Goal: Information Seeking & Learning: Find specific fact

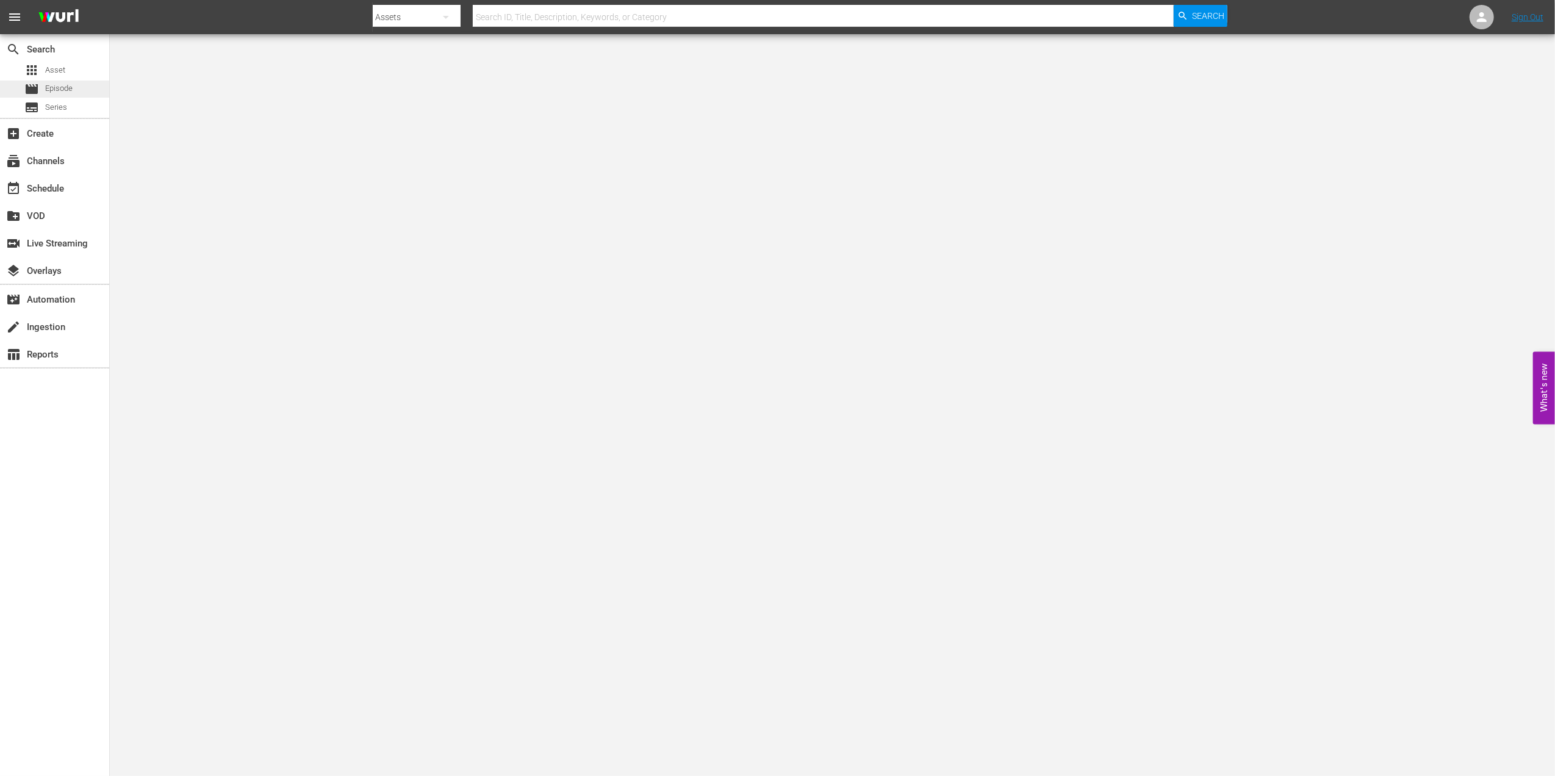
click at [63, 91] on span "Episode" at bounding box center [58, 88] width 27 height 12
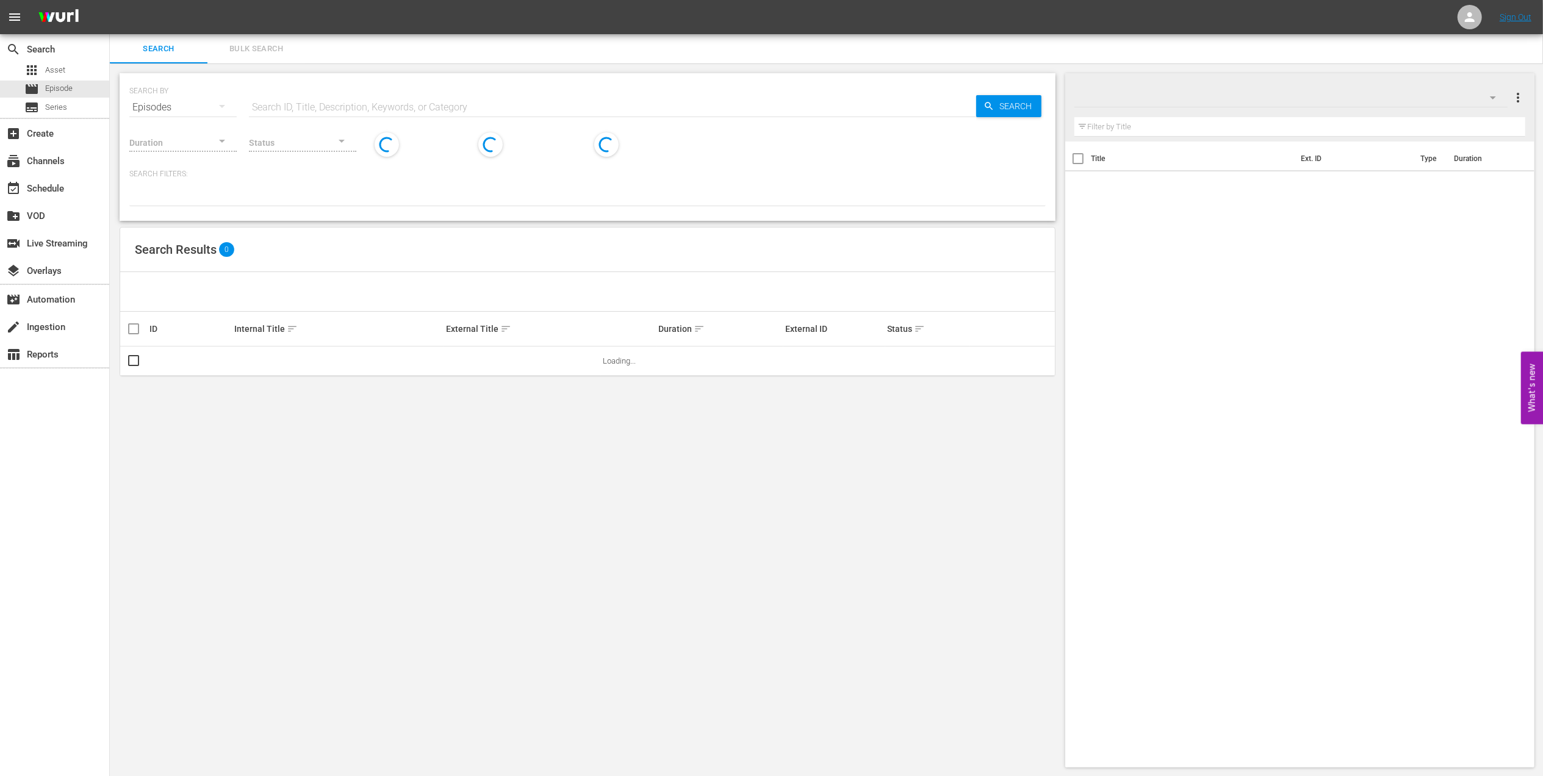
click at [515, 106] on input "text" at bounding box center [612, 107] width 727 height 29
paste input "FWC 2014, Brazil vs Germany, Semifinal"
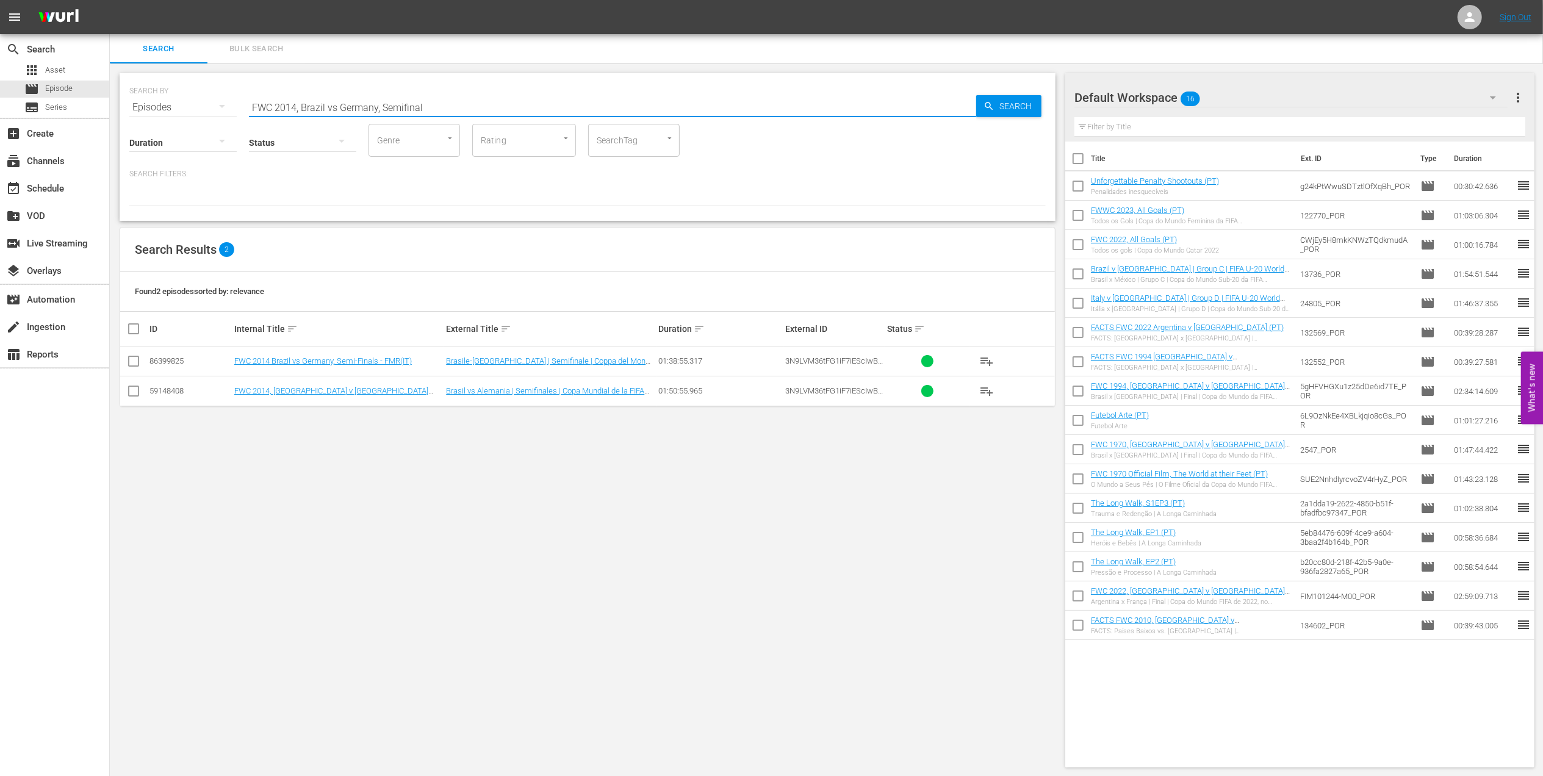
drag, startPoint x: 426, startPoint y: 107, endPoint x: 229, endPoint y: 110, distance: 196.5
click at [229, 110] on div "SEARCH BY Search By Episodes Search ID, Title, Description, Keywords, or Catego…" at bounding box center [587, 100] width 916 height 44
paste input "02, [GEOGRAPHIC_DATA] v. Turkey, Group Stage"
drag, startPoint x: 442, startPoint y: 110, endPoint x: 201, endPoint y: 106, distance: 240.4
click at [203, 106] on div "SEARCH BY Search By Episodes Search ID, Title, Description, Keywords, or Catego…" at bounding box center [587, 100] width 916 height 44
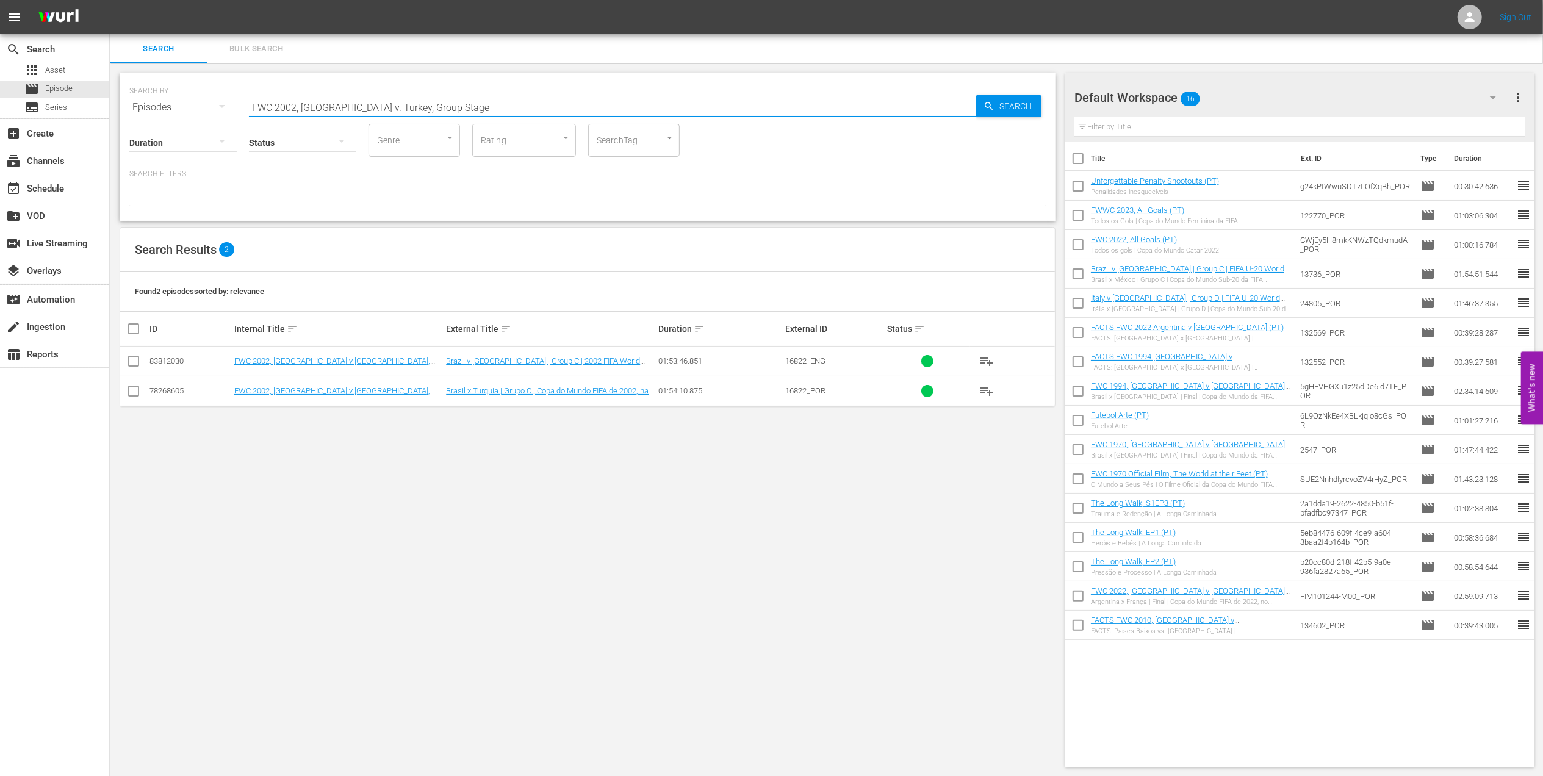
paste input "[GEOGRAPHIC_DATA]"
drag, startPoint x: 471, startPoint y: 105, endPoint x: 68, endPoint y: 106, distance: 402.6
click at [110, 0] on div "search Search apps Asset movie Episode subtitles Series add_box Create subscrip…" at bounding box center [826, 0] width 1433 height 0
paste input "WC 2011, [GEOGRAPHIC_DATA] v [GEOGRAPHIC_DATA], Final (PT)"
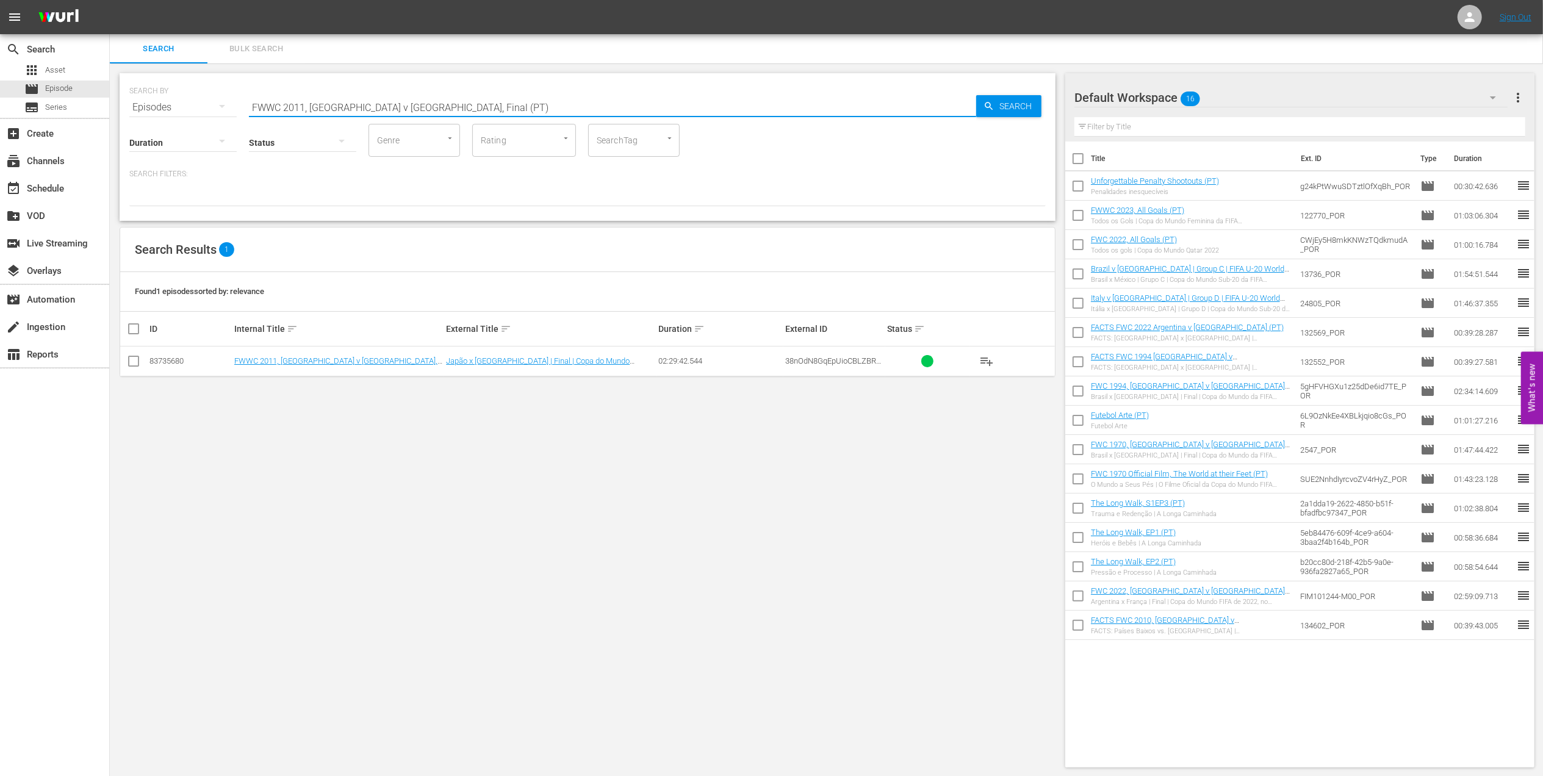
drag, startPoint x: 438, startPoint y: 104, endPoint x: 201, endPoint y: 103, distance: 236.7
click at [203, 103] on div "SEARCH BY Search By Episodes Search ID, Title, Description, Keywords, or Catego…" at bounding box center [587, 100] width 916 height 44
paste input "2011 Official Film - The Class of 2011"
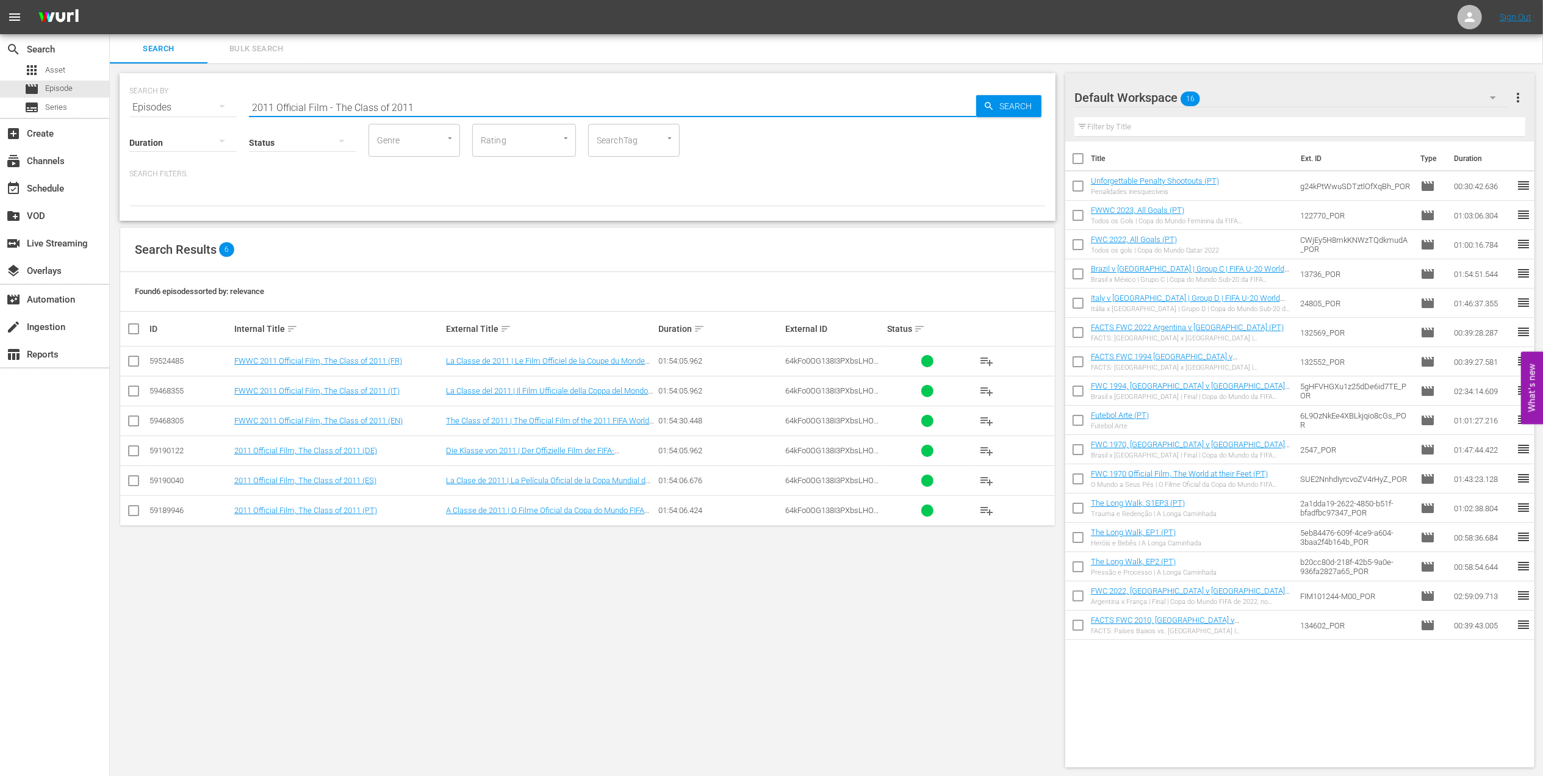
drag, startPoint x: 444, startPoint y: 110, endPoint x: 184, endPoint y: 110, distance: 259.9
click at [186, 110] on div "SEARCH BY Search By Episodes Search ID, Title, Description, Keywords, or Catego…" at bounding box center [587, 100] width 916 height 44
paste input "FWC 1974, [GEOGRAPHIC_DATA] v. Germany FR, Final"
drag, startPoint x: 458, startPoint y: 105, endPoint x: 112, endPoint y: 104, distance: 345.3
click at [112, 104] on div "SEARCH BY Search By Episodes Search ID, Title, Description, Keywords, or Catego…" at bounding box center [587, 420] width 955 height 714
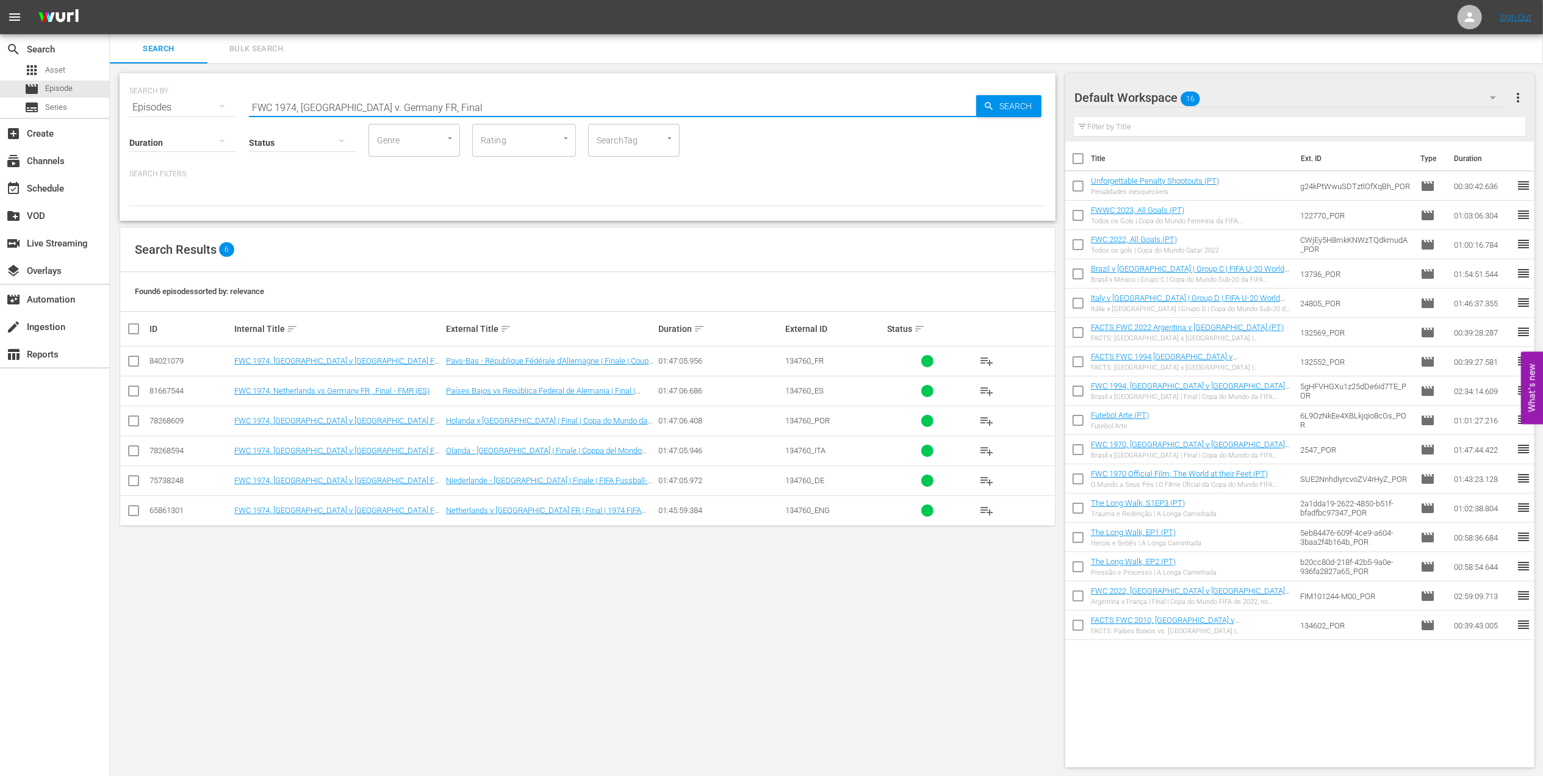
paste input "8, [GEOGRAPHIC_DATA] v. [GEOGRAPHIC_DATA], Final"
drag, startPoint x: 381, startPoint y: 108, endPoint x: 153, endPoint y: 109, distance: 228.2
click at [153, 109] on div "SEARCH BY Search By Episodes Search ID, Title, Description, Keywords, or Catego…" at bounding box center [587, 100] width 916 height 44
paste input "2022 Croatia v [GEOGRAPHIC_DATA], Quarter-final (PT)"
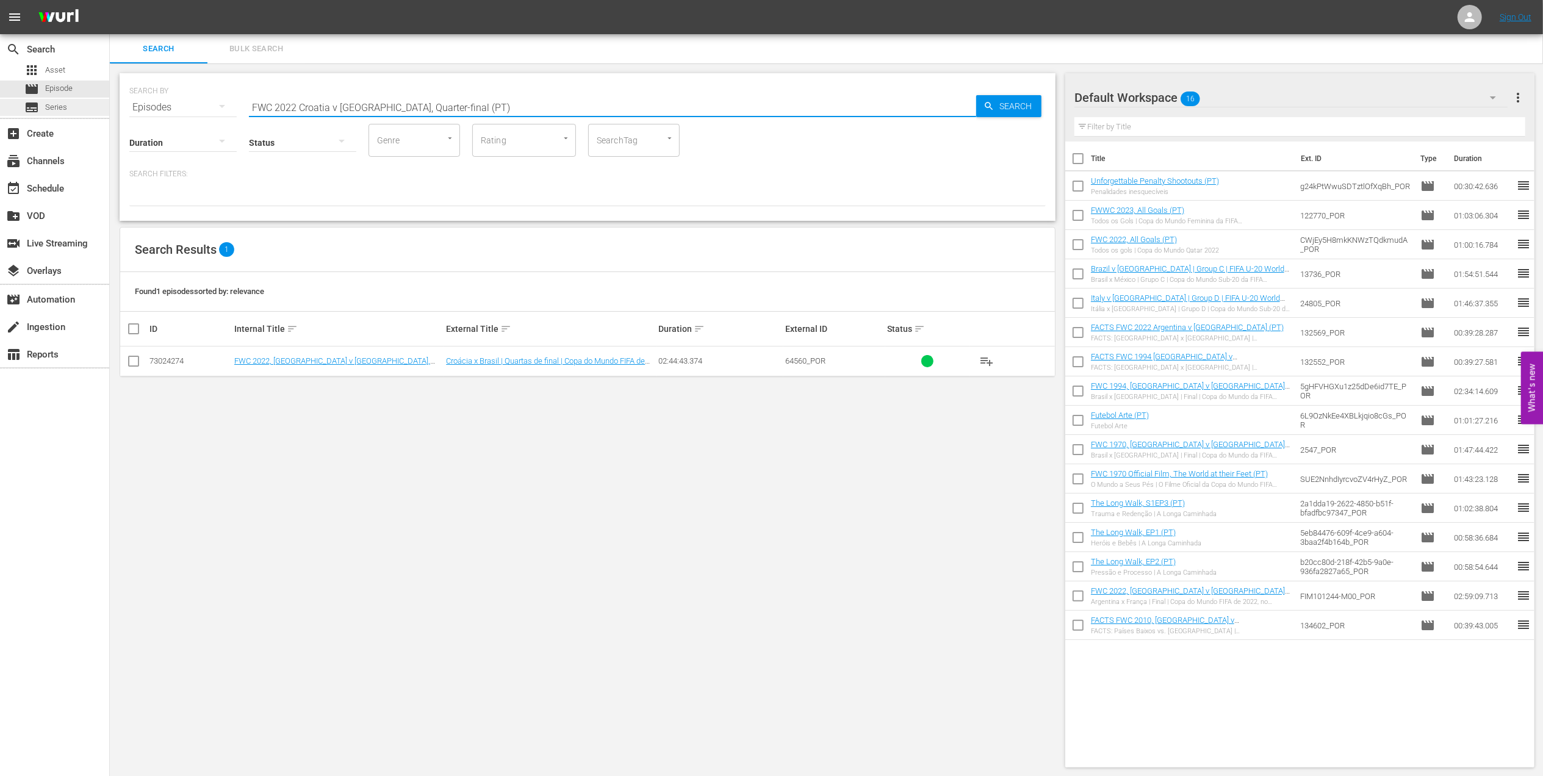
drag, startPoint x: 467, startPoint y: 103, endPoint x: 99, endPoint y: 109, distance: 368.5
click at [110, 0] on div "search Search apps Asset movie Episode subtitles Series add_box Create subscrip…" at bounding box center [826, 0] width 1433 height 0
paste input "Eyes of the World, S1EP7 - Artist: [PERSON_NAME]"
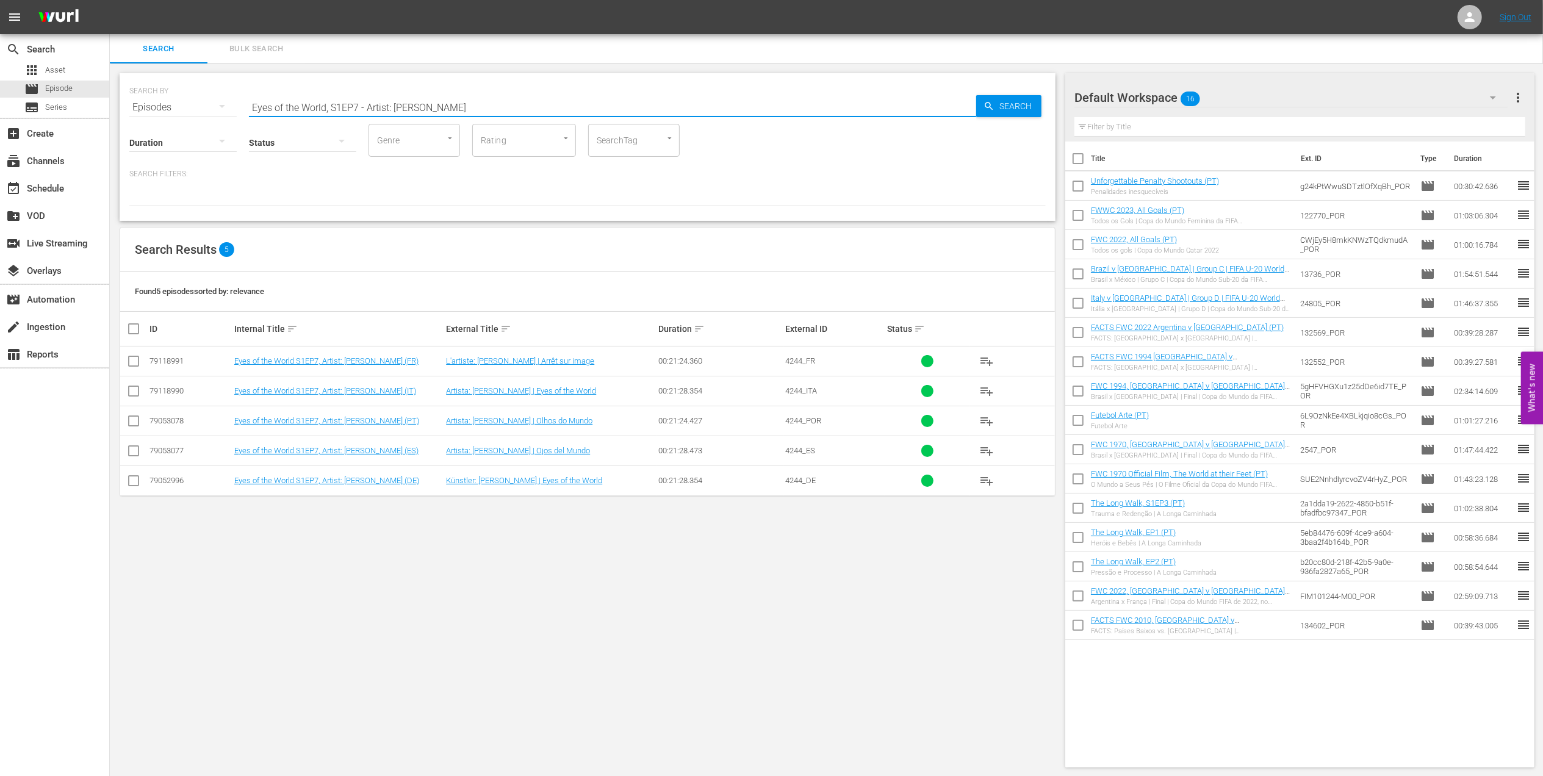
drag, startPoint x: 472, startPoint y: 105, endPoint x: 184, endPoint y: 109, distance: 288.0
click at [185, 110] on div "SEARCH BY Search By Episodes Search ID, Title, Description, Keywords, or Catego…" at bounding box center [587, 100] width 916 height 44
paste input "FWC 1998 Brazil vs Netherlands, Semi-final (PT)"
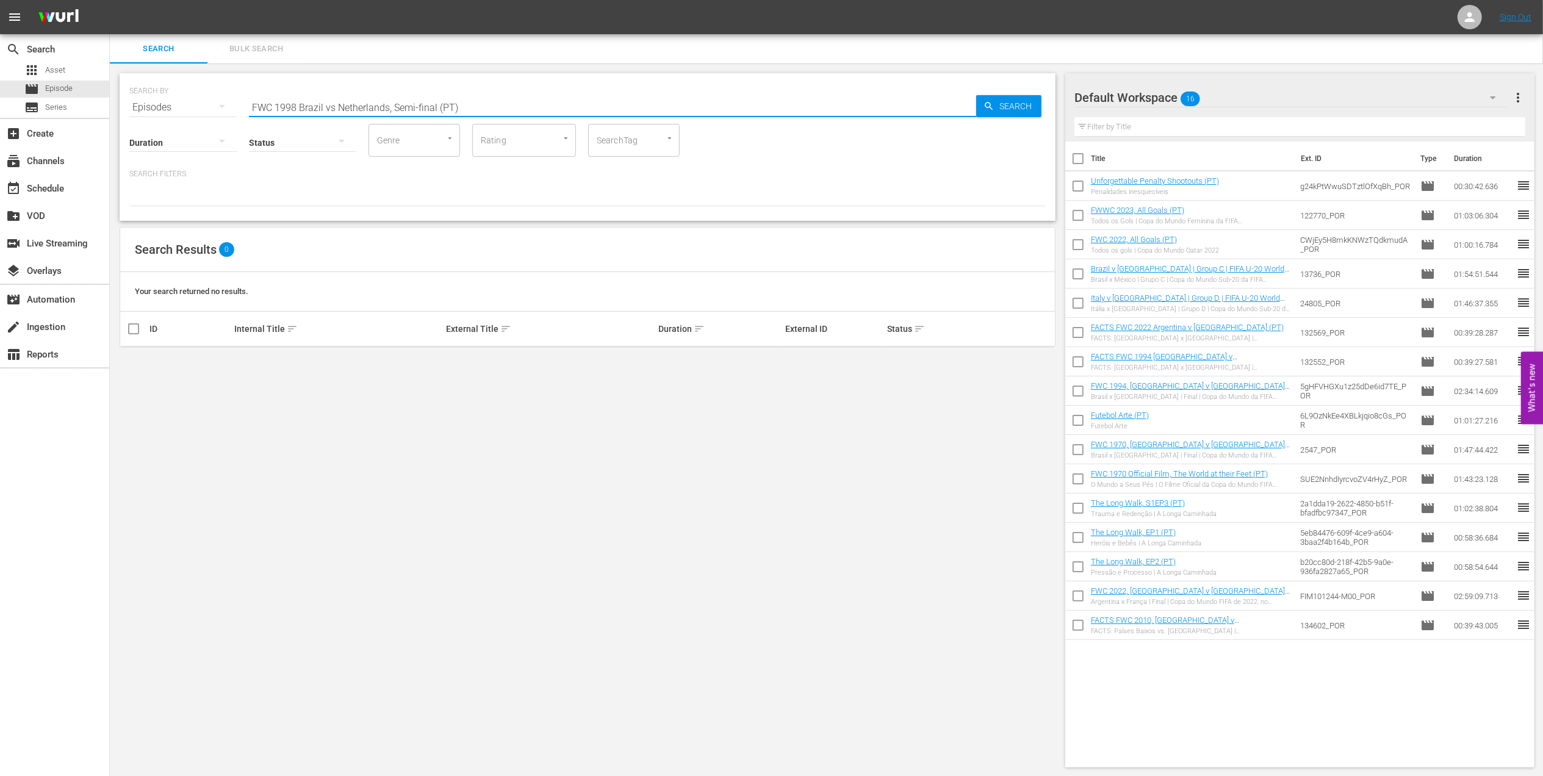
drag, startPoint x: 472, startPoint y: 104, endPoint x: 393, endPoint y: 110, distance: 78.3
click at [393, 110] on input "FWC 1998 Brazil vs Netherlands, Semi-final (PT)" at bounding box center [612, 107] width 727 height 29
drag, startPoint x: 418, startPoint y: 106, endPoint x: 71, endPoint y: 107, distance: 346.5
click at [110, 0] on div "search Search apps Asset movie Episode subtitles Series add_box Create subscrip…" at bounding box center [826, 0] width 1433 height 0
paste input "[GEOGRAPHIC_DATA], FInal"
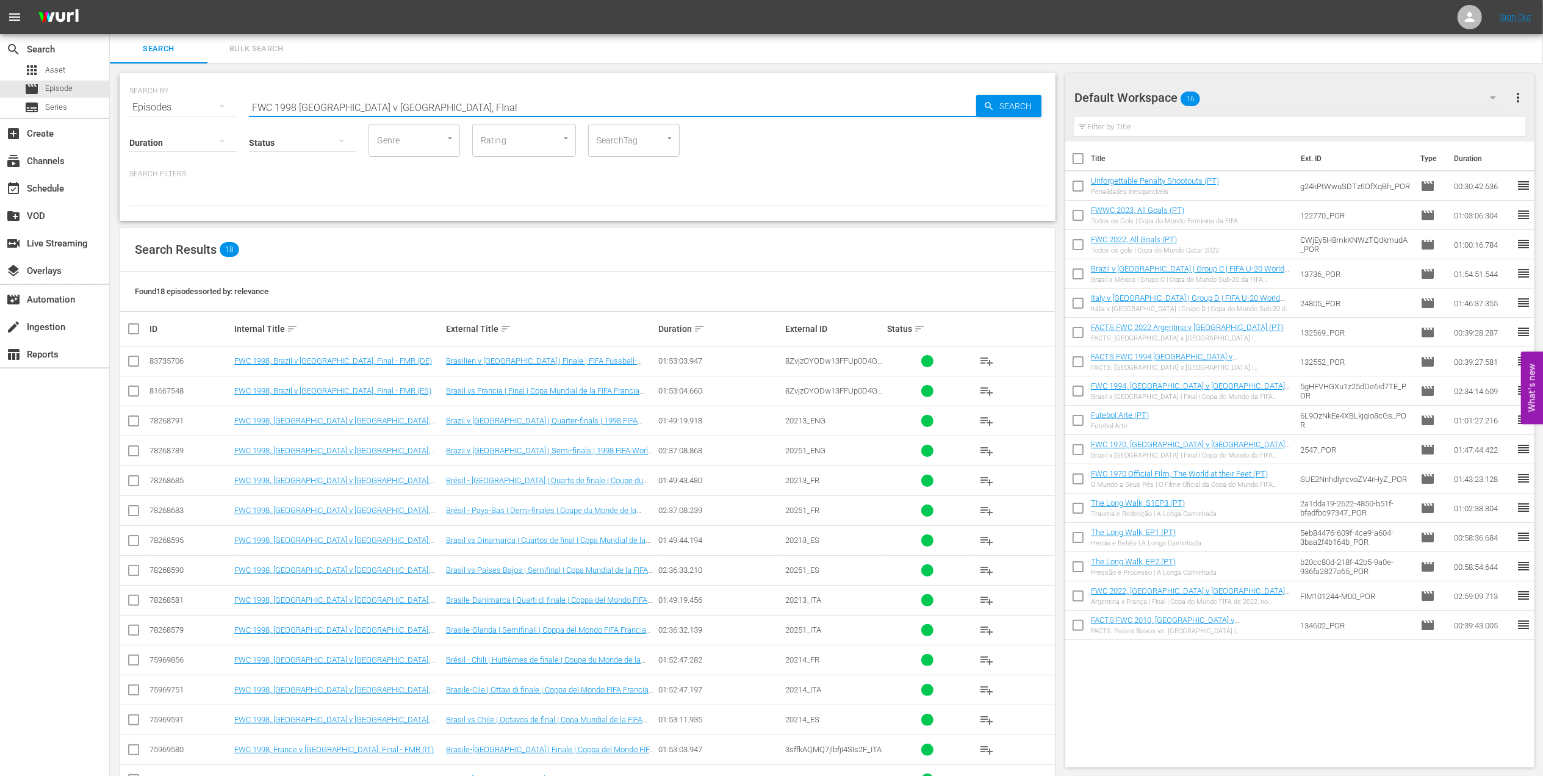
drag, startPoint x: 325, startPoint y: 104, endPoint x: 179, endPoint y: 104, distance: 145.2
click at [179, 104] on div "SEARCH BY Search By Episodes Search ID, Title, Description, Keywords, or Catego…" at bounding box center [587, 100] width 916 height 44
paste input "4, [GEOGRAPHIC_DATA] v [GEOGRAPHIC_DATA] , Semi-fi"
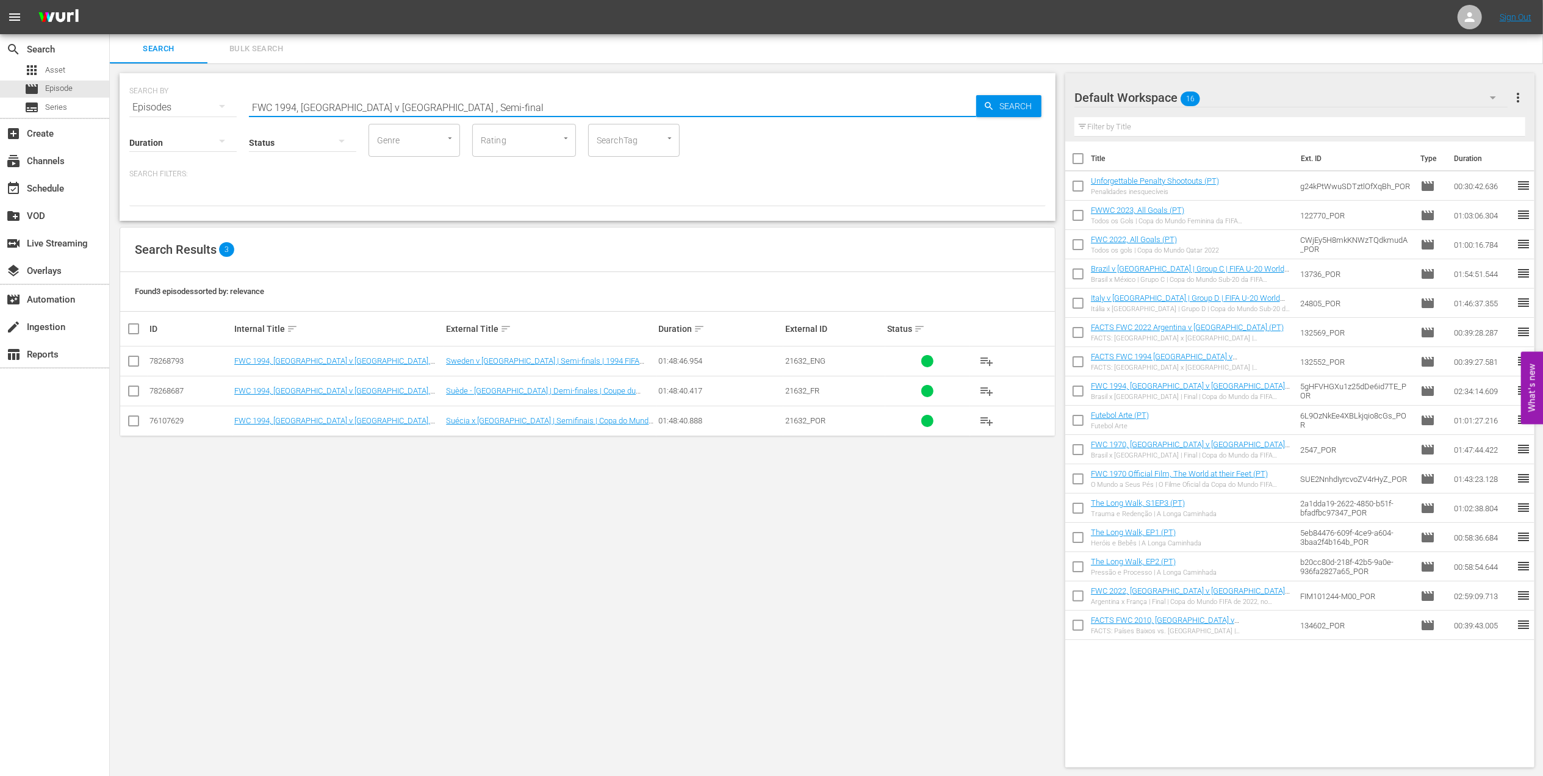
drag, startPoint x: 428, startPoint y: 101, endPoint x: 185, endPoint y: 112, distance: 243.1
click at [185, 112] on div "SEARCH BY Search By Episodes Search ID, Title, Description, Keywords, or Catego…" at bounding box center [588, 147] width 936 height 148
paste input "82, Italy vs Germany FR, Final (PT)"
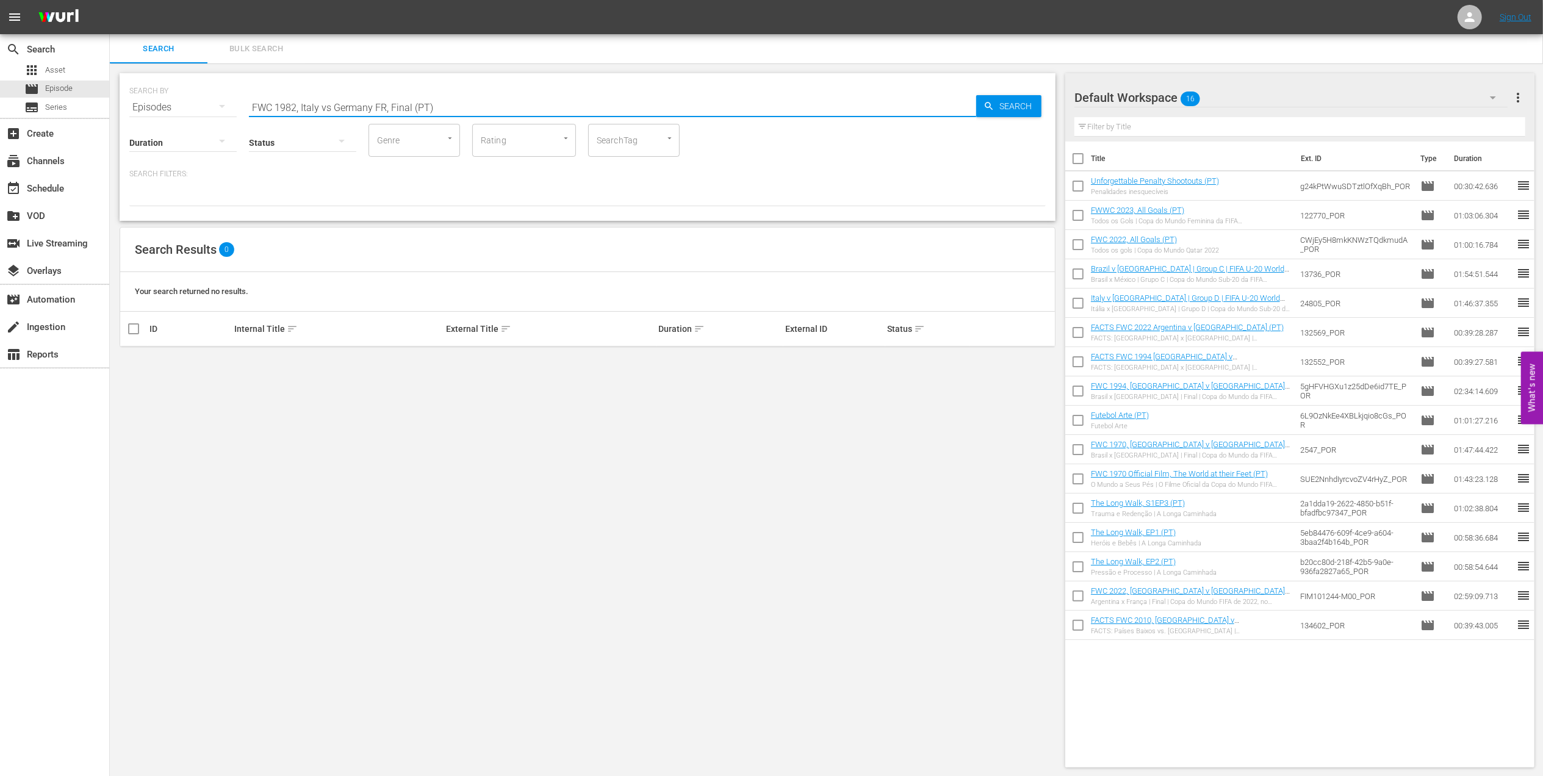
click at [330, 107] on input "FWC 1982, Italy vs Germany FR, Final (PT)" at bounding box center [612, 107] width 727 height 29
drag, startPoint x: 459, startPoint y: 106, endPoint x: 161, endPoint y: 108, distance: 297.7
click at [161, 108] on div "SEARCH BY Search By Episodes Search ID, Title, Description, Keywords, or Catego…" at bounding box center [587, 100] width 916 height 44
paste input "Argentina v [GEOGRAPHIC_DATA], Group"
drag, startPoint x: 439, startPoint y: 104, endPoint x: 223, endPoint y: 105, distance: 216.0
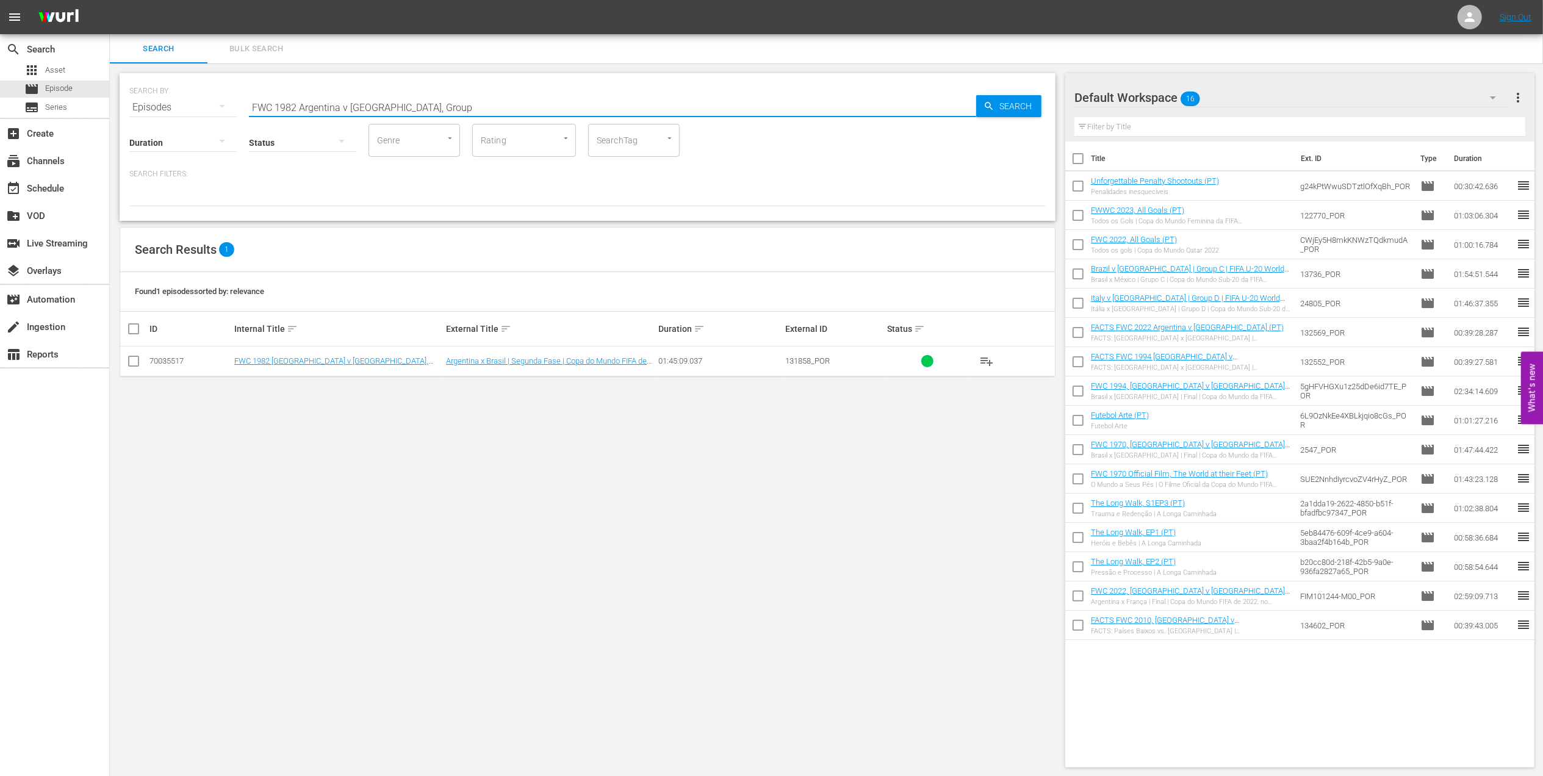
click at [228, 105] on div "SEARCH BY Search By Episodes Search ID, Title, Description, Keywords, or Catego…" at bounding box center [587, 100] width 916 height 44
paste input "2006, Italy vs France, Final (PT)"
drag, startPoint x: 433, startPoint y: 106, endPoint x: 100, endPoint y: 108, distance: 333.1
click at [110, 0] on div "search Search apps Asset movie Episode subtitles Series add_box Create subscrip…" at bounding box center [826, 0] width 1433 height 0
click at [443, 109] on input "FWC 2006, Italy vs France, Final (PT)" at bounding box center [612, 107] width 727 height 29
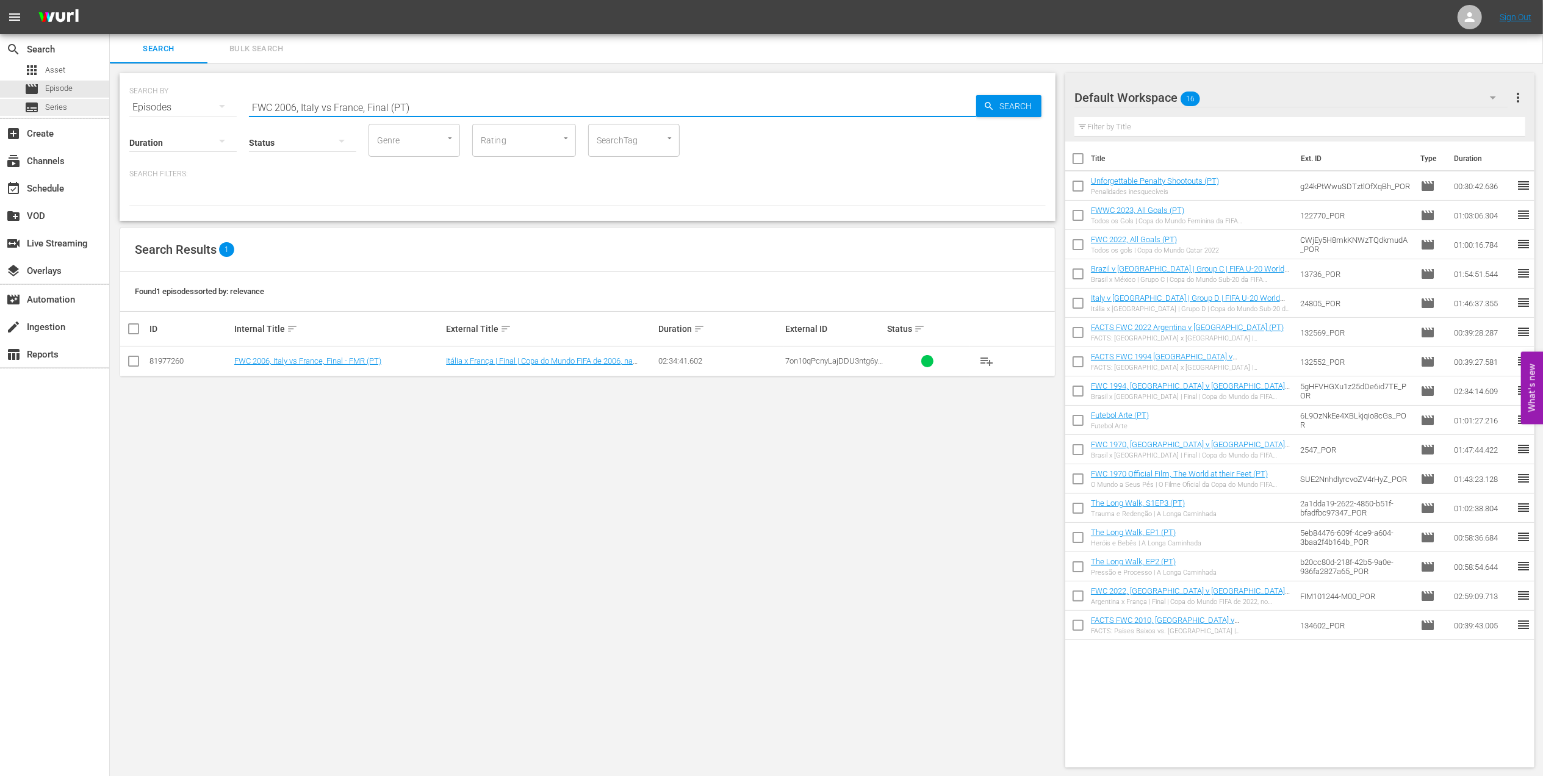
drag, startPoint x: 453, startPoint y: 108, endPoint x: 90, endPoint y: 109, distance: 362.4
click at [110, 0] on div "search Search apps Asset movie Episode subtitles Series add_box Create subscrip…" at bounding box center [826, 0] width 1433 height 0
paste input "1970, [GEOGRAPHIC_DATA] v [GEOGRAPHIC_DATA], Group Stage"
drag, startPoint x: 470, startPoint y: 116, endPoint x: 168, endPoint y: 109, distance: 301.5
click at [168, 109] on div "SEARCH BY Search By Episodes Search ID, Title, Description, Keywords, or Catego…" at bounding box center [587, 100] width 916 height 44
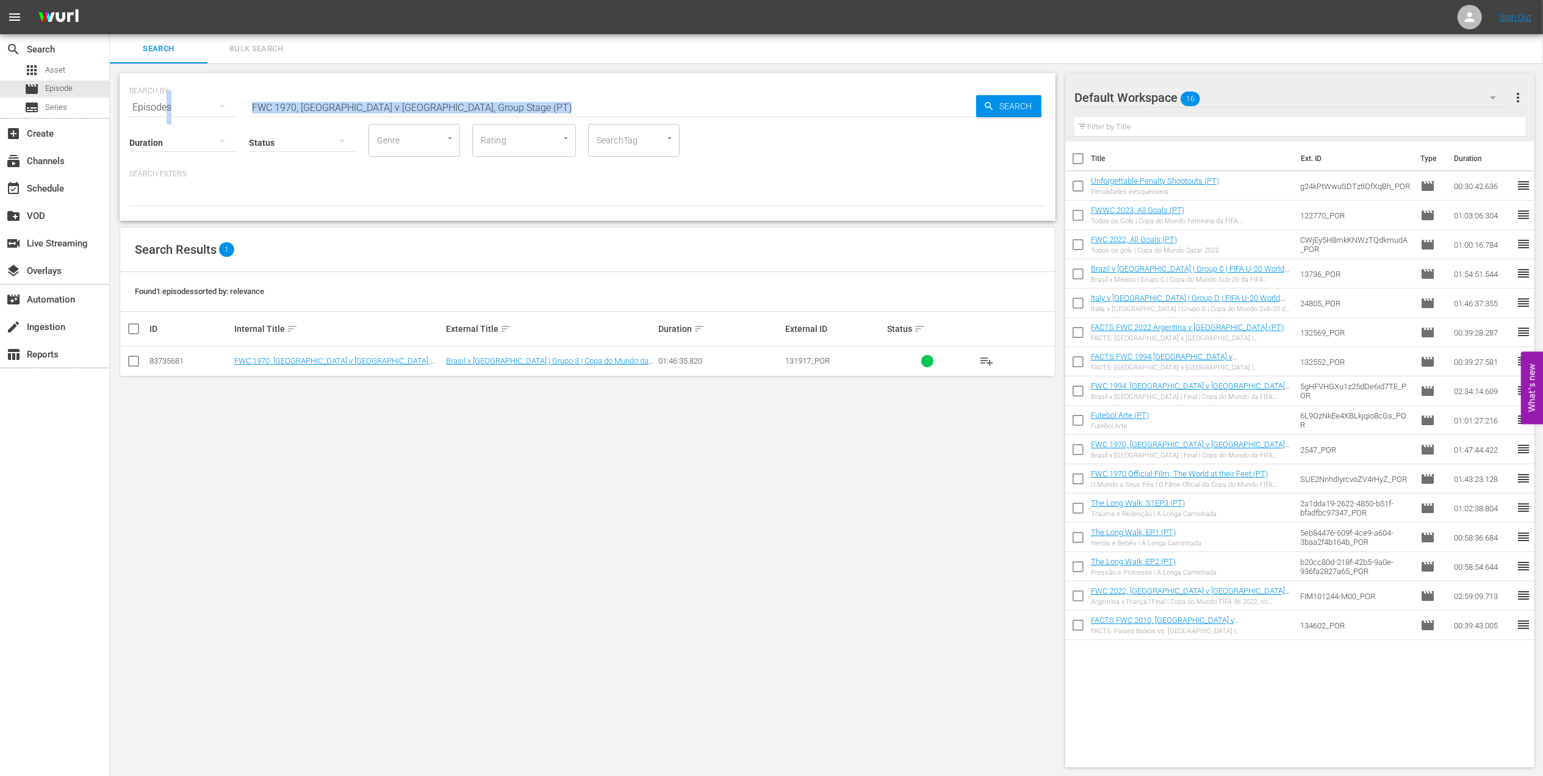
drag, startPoint x: 450, startPoint y: 103, endPoint x: 458, endPoint y: 104, distance: 7.3
click at [451, 103] on input "FWC 1970, [GEOGRAPHIC_DATA] v [GEOGRAPHIC_DATA], Group Stage (PT)" at bounding box center [612, 107] width 727 height 29
click at [471, 106] on input "FWC 1970, [GEOGRAPHIC_DATA] v [GEOGRAPHIC_DATA], Group Stage (PT)" at bounding box center [612, 107] width 727 height 29
drag, startPoint x: 450, startPoint y: 106, endPoint x: 183, endPoint y: 106, distance: 266.6
click at [183, 106] on div "SEARCH BY Search By Episodes Search ID, Title, Description, Keywords, or Catego…" at bounding box center [587, 100] width 916 height 44
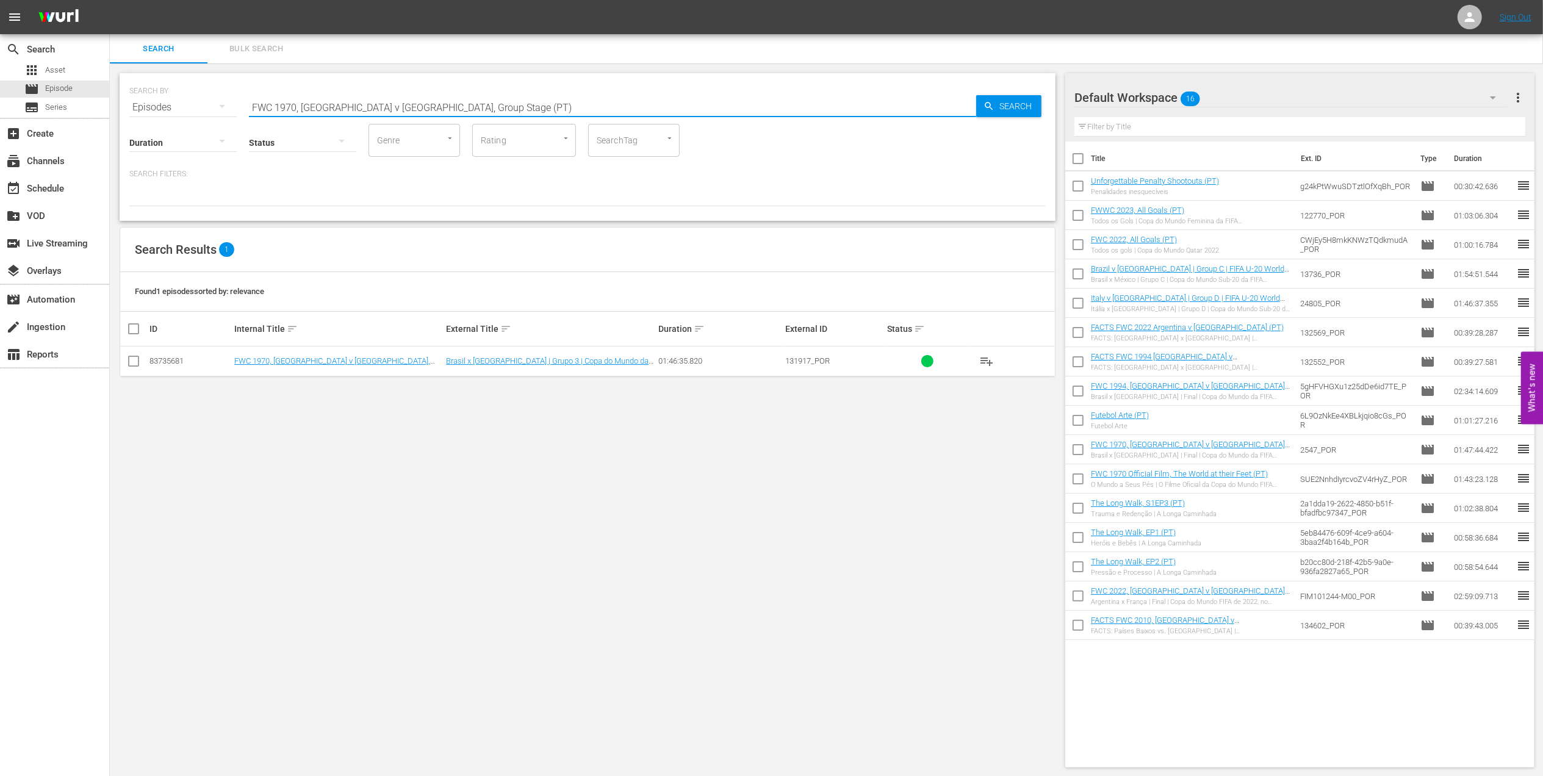
paste input "WC 1999 USA v [GEOGRAPHIC_DATA], Final"
drag, startPoint x: 418, startPoint y: 108, endPoint x: 147, endPoint y: 111, distance: 271.5
click at [147, 111] on div "SEARCH BY Search By Episodes Search ID, Title, Description, Keywords, or Catego…" at bounding box center [587, 100] width 916 height 44
click at [447, 103] on input "FWWC 1999 USA v [GEOGRAPHIC_DATA], Final (PT)" at bounding box center [612, 107] width 727 height 29
drag, startPoint x: 447, startPoint y: 107, endPoint x: 168, endPoint y: 107, distance: 278.2
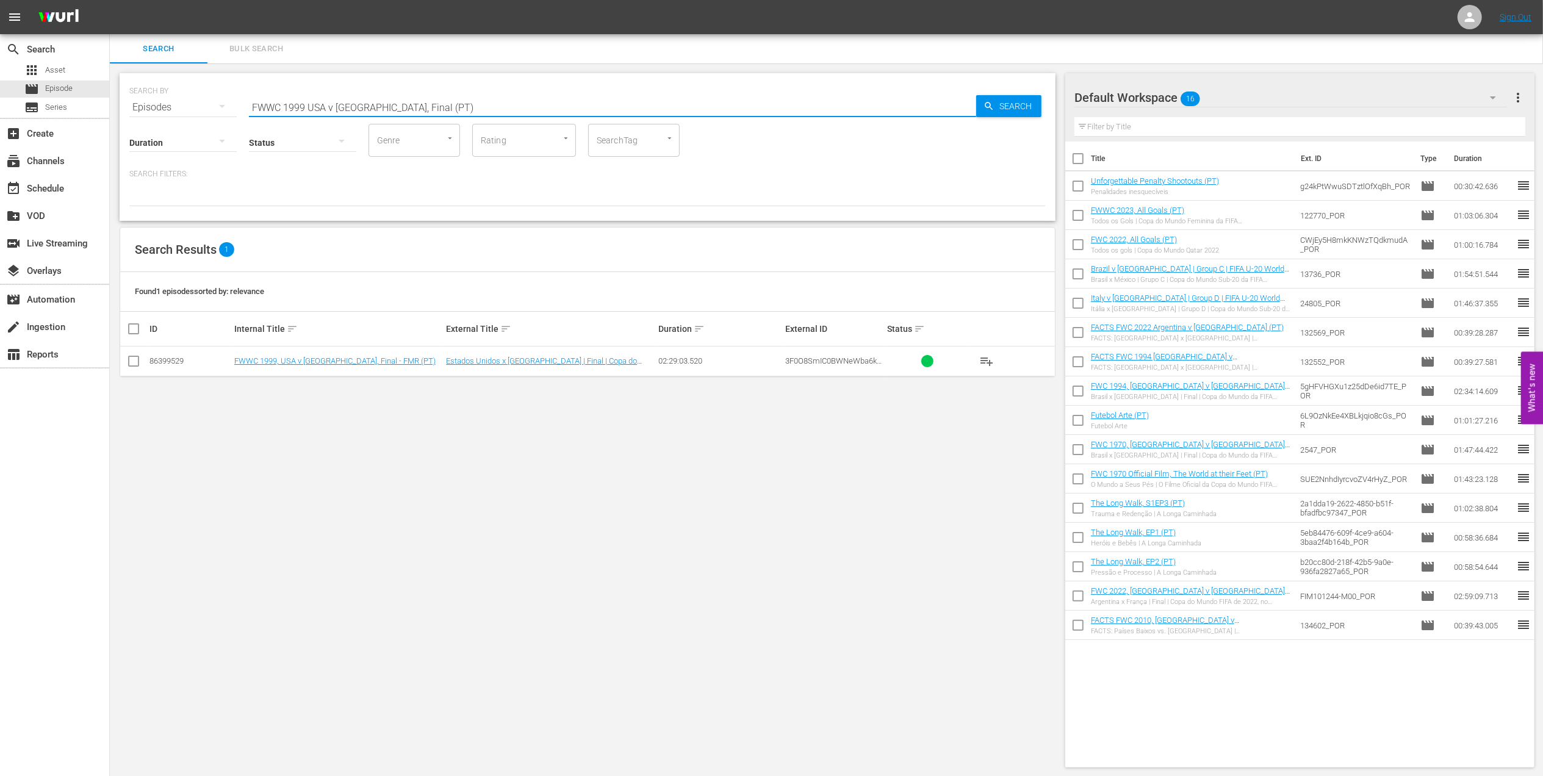
click at [168, 107] on div "SEARCH BY Search By Episodes Search ID, Title, Description, Keywords, or Catego…" at bounding box center [587, 100] width 916 height 44
paste input "LOCAL ONLY - Sissi"
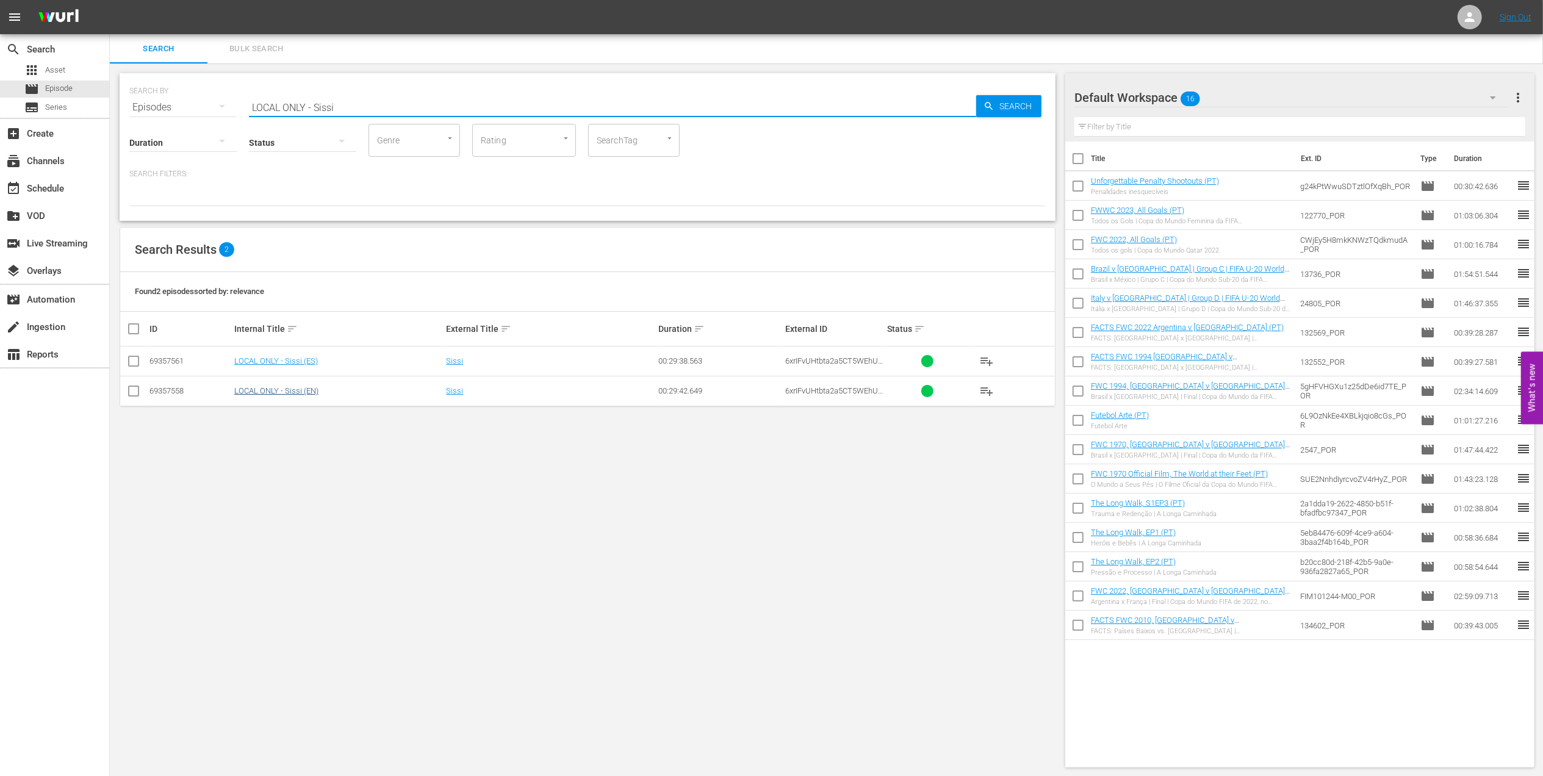
type input "LOCAL ONLY - Sissi"
click at [311, 389] on link "LOCAL ONLY - Sissi (EN)" at bounding box center [276, 390] width 84 height 9
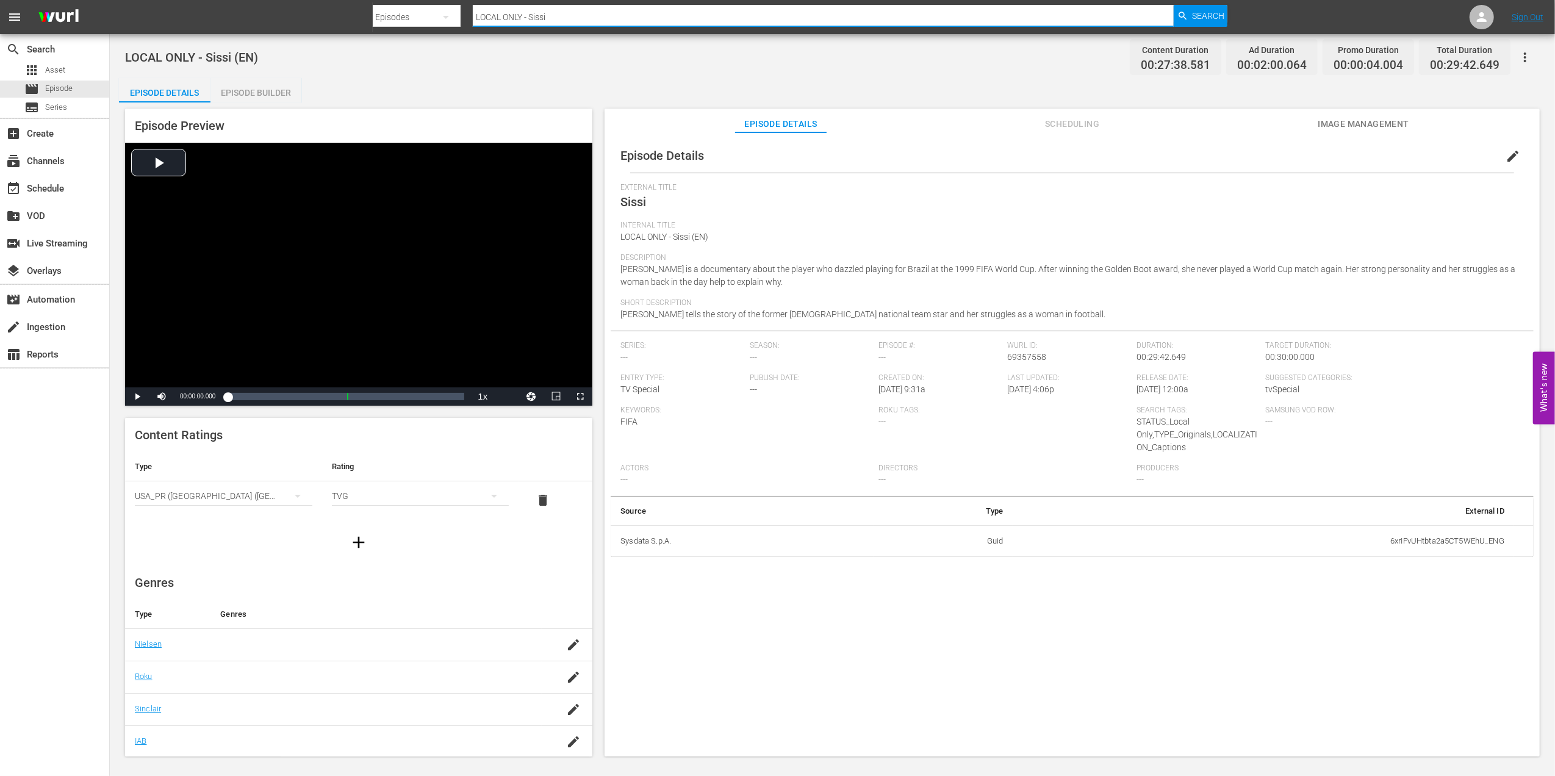
drag, startPoint x: 411, startPoint y: 10, endPoint x: 394, endPoint y: 15, distance: 17.0
click at [396, 10] on div "Search By Episodes Search ID, Title, Description, Keywords, or Category LOCAL O…" at bounding box center [800, 16] width 855 height 29
paste input "FWWC 1999 [GEOGRAPHIC_DATA] v [GEOGRAPHIC_DATA], Quarter-final (PT)"
type input "FWWC 1999 [GEOGRAPHIC_DATA] v [GEOGRAPHIC_DATA], Quarter-final (PT)"
click at [1192, 16] on span "Search" at bounding box center [1208, 16] width 32 height 22
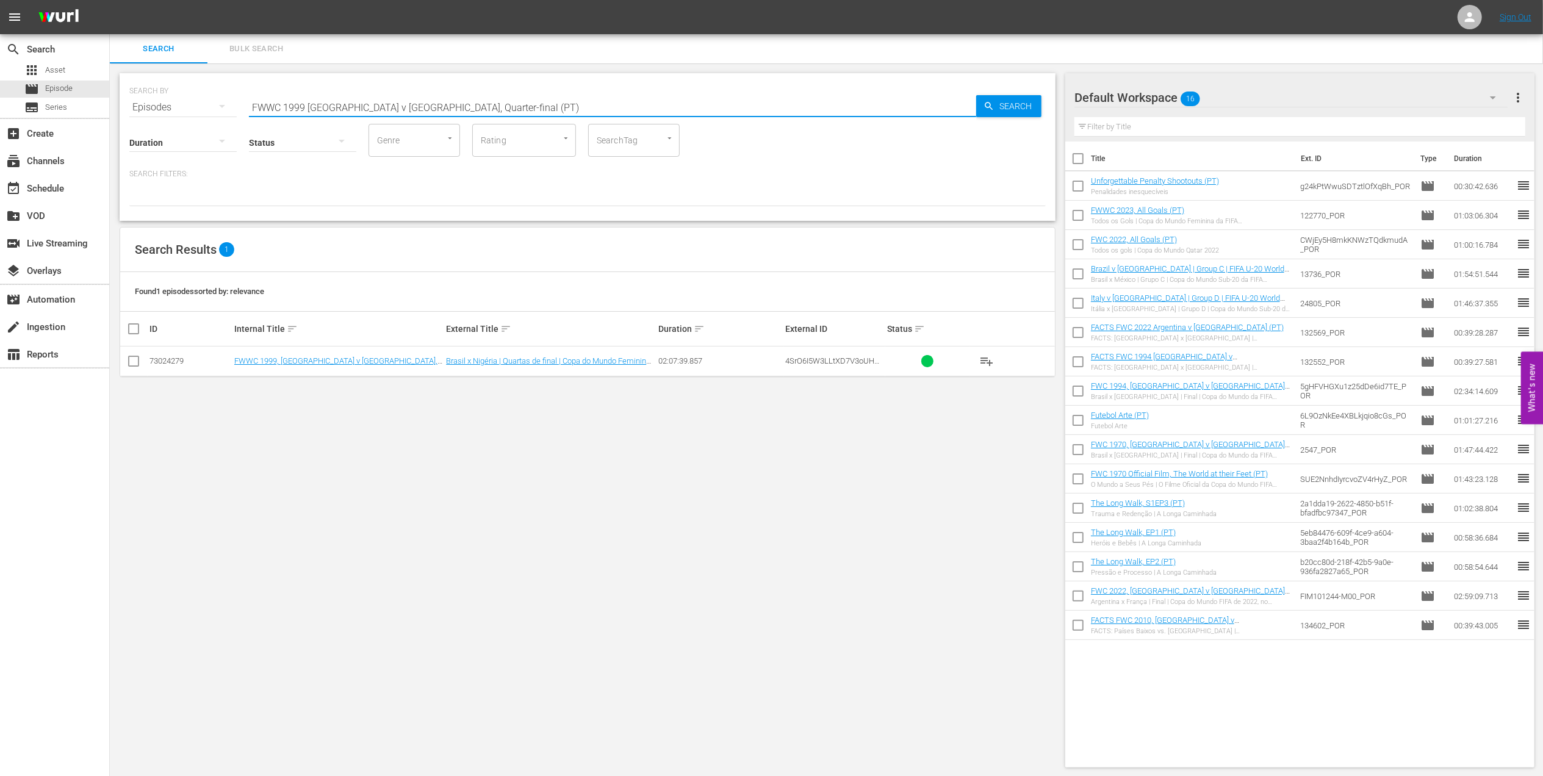
drag, startPoint x: 145, startPoint y: 110, endPoint x: 118, endPoint y: 110, distance: 26.2
click at [120, 110] on div "SEARCH BY Search By Episodes Search ID, Title, Description, Keywords, or Catego…" at bounding box center [588, 147] width 936 height 148
paste input "ACTS: 2018 FIFA World Cup"
drag, startPoint x: 394, startPoint y: 109, endPoint x: 55, endPoint y: 106, distance: 339.2
click at [110, 0] on div "search Search apps Asset movie Episode subtitles Series add_box Create subscrip…" at bounding box center [826, 0] width 1433 height 0
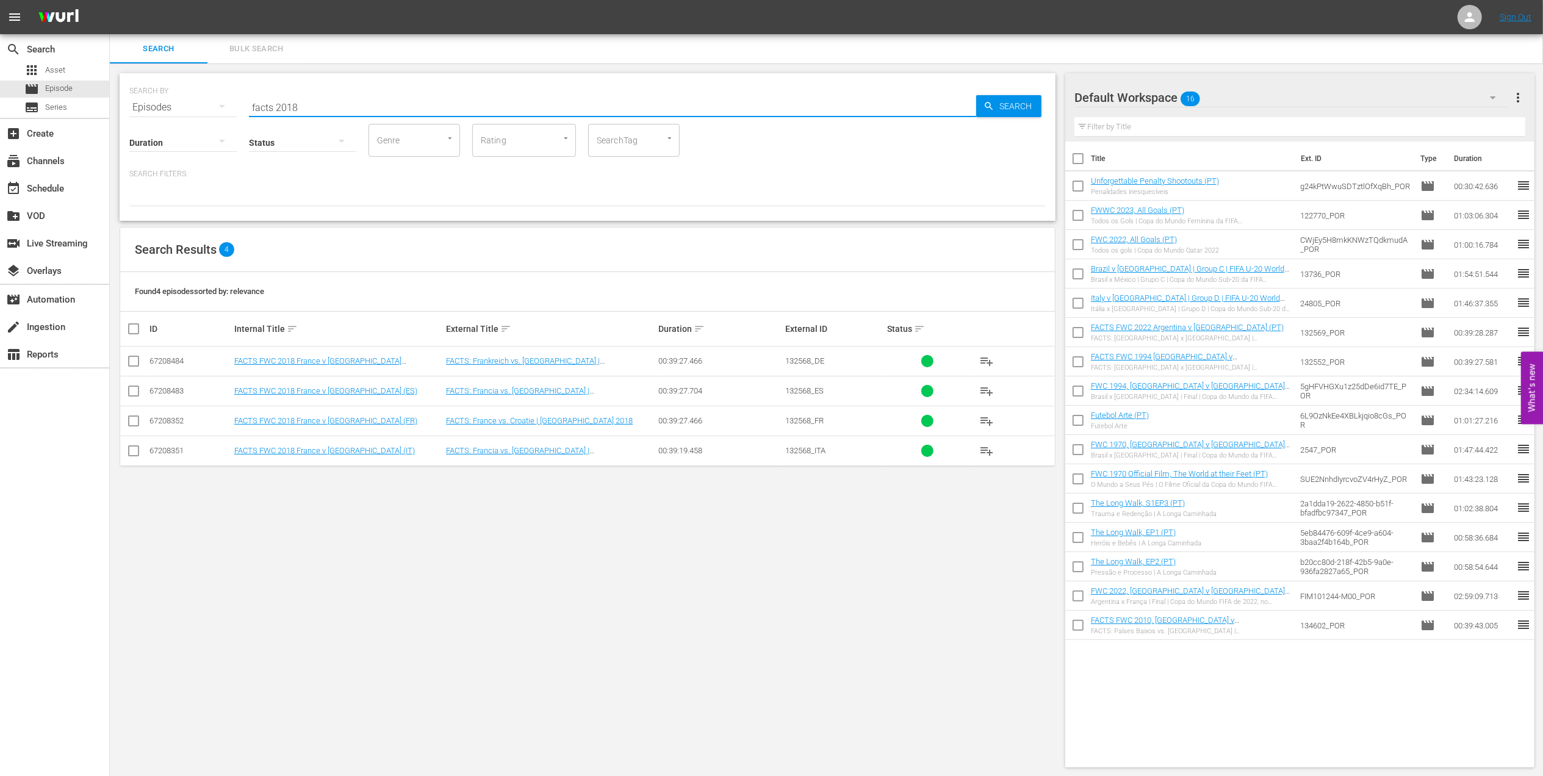
drag, startPoint x: 372, startPoint y: 103, endPoint x: 118, endPoint y: 103, distance: 254.4
click at [118, 103] on div "SEARCH BY Search By Episodes Search ID, Title, Description, Keywords, or Catego…" at bounding box center [587, 420] width 955 height 714
paste input "FWWC 2007 New Zealand v [GEOGRAPHIC_DATA], Group Stage (PT)"
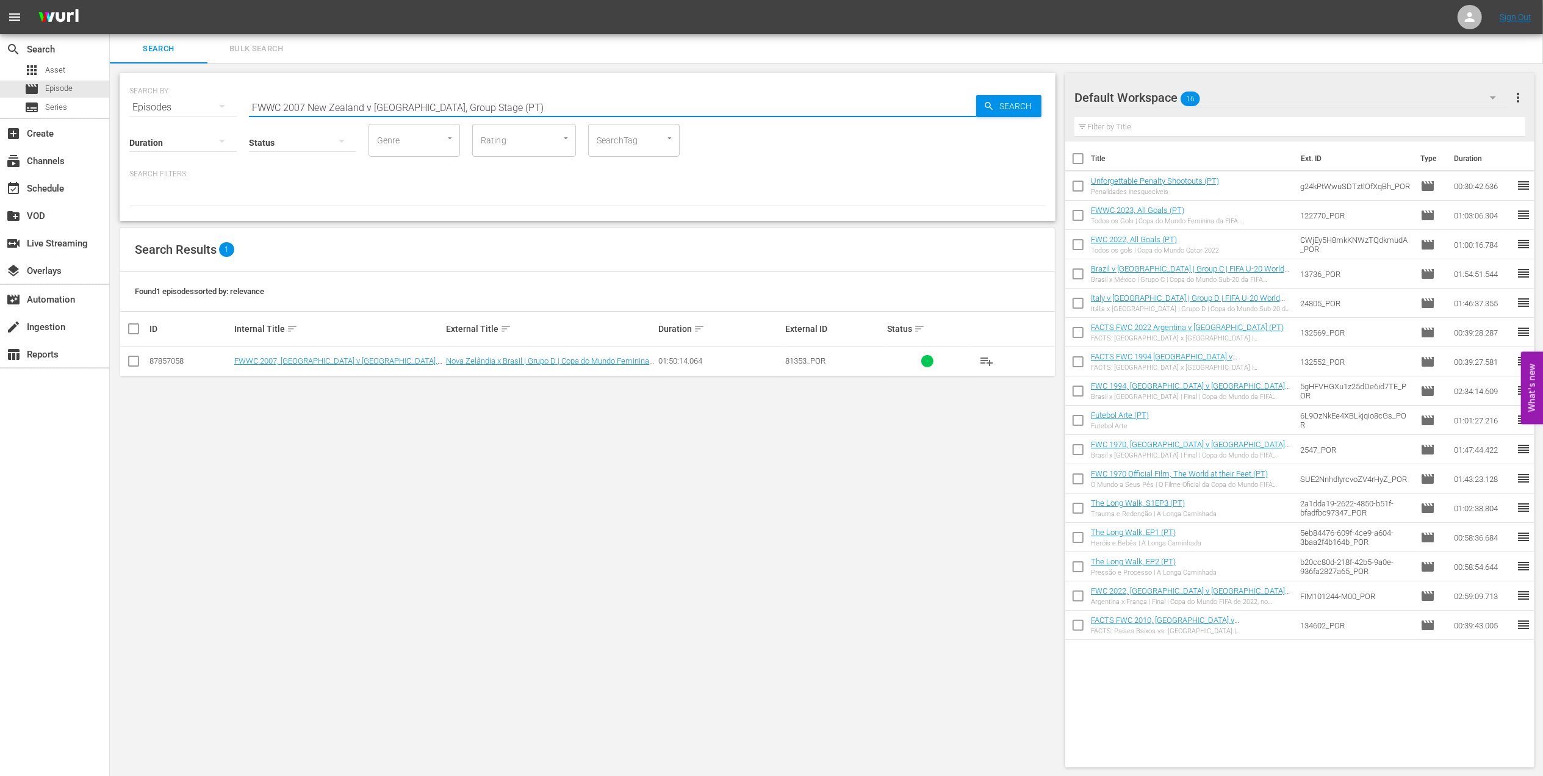
drag, startPoint x: 176, startPoint y: 106, endPoint x: 146, endPoint y: 106, distance: 29.3
click at [146, 106] on div "SEARCH BY Search By Episodes Search ID, Title, Description, Keywords, or Catego…" at bounding box center [587, 100] width 916 height 44
paste input "Brazil v [GEOGRAPHIC_DATA]"
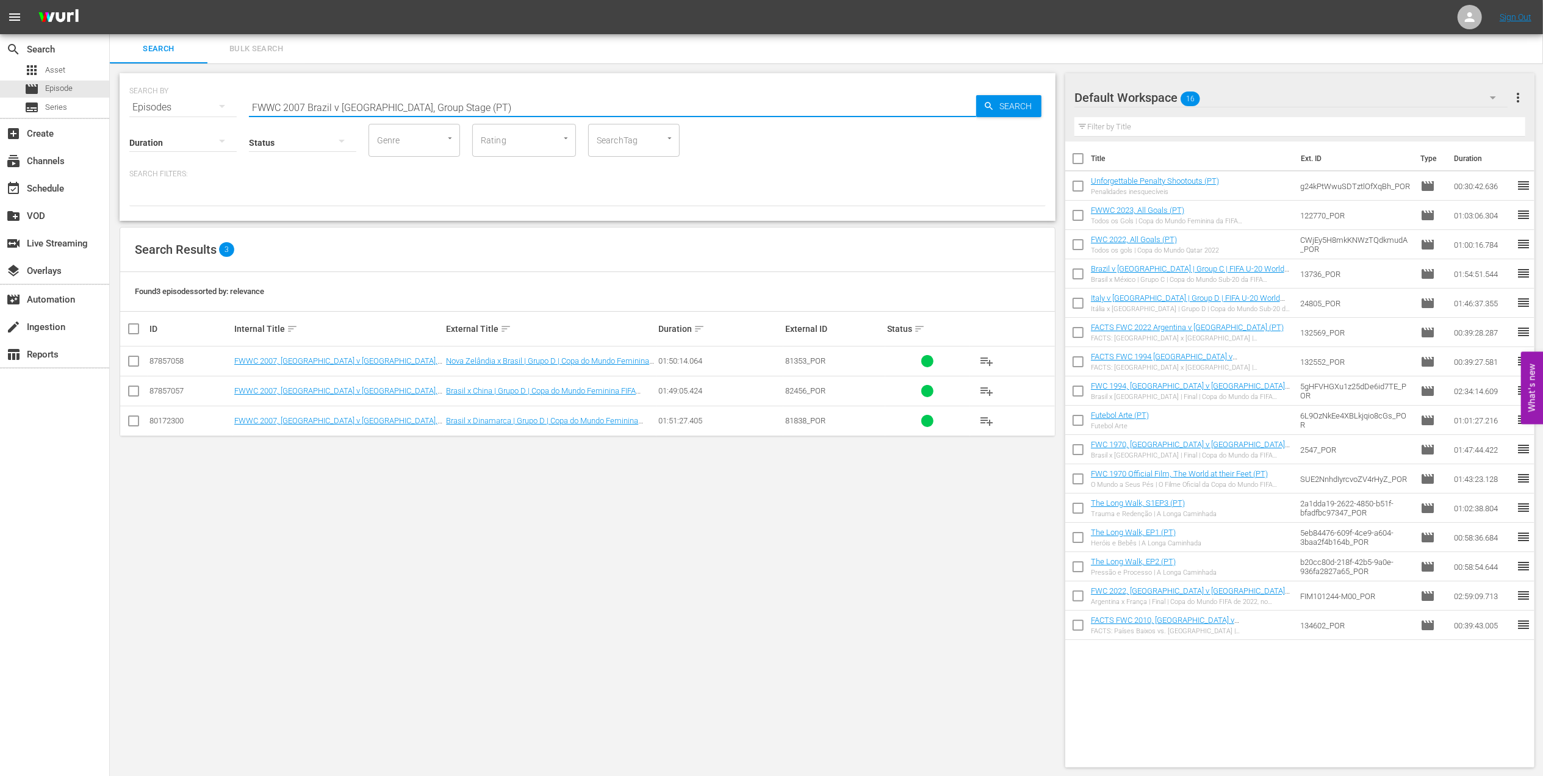
drag, startPoint x: 476, startPoint y: 101, endPoint x: 154, endPoint y: 104, distance: 321.5
click at [154, 104] on div "SEARCH BY Search By Episodes Search ID, Title, Description, Keywords, or Catego…" at bounding box center [587, 100] width 916 height 44
paste input "Germany v [GEOGRAPHIC_DATA], Final"
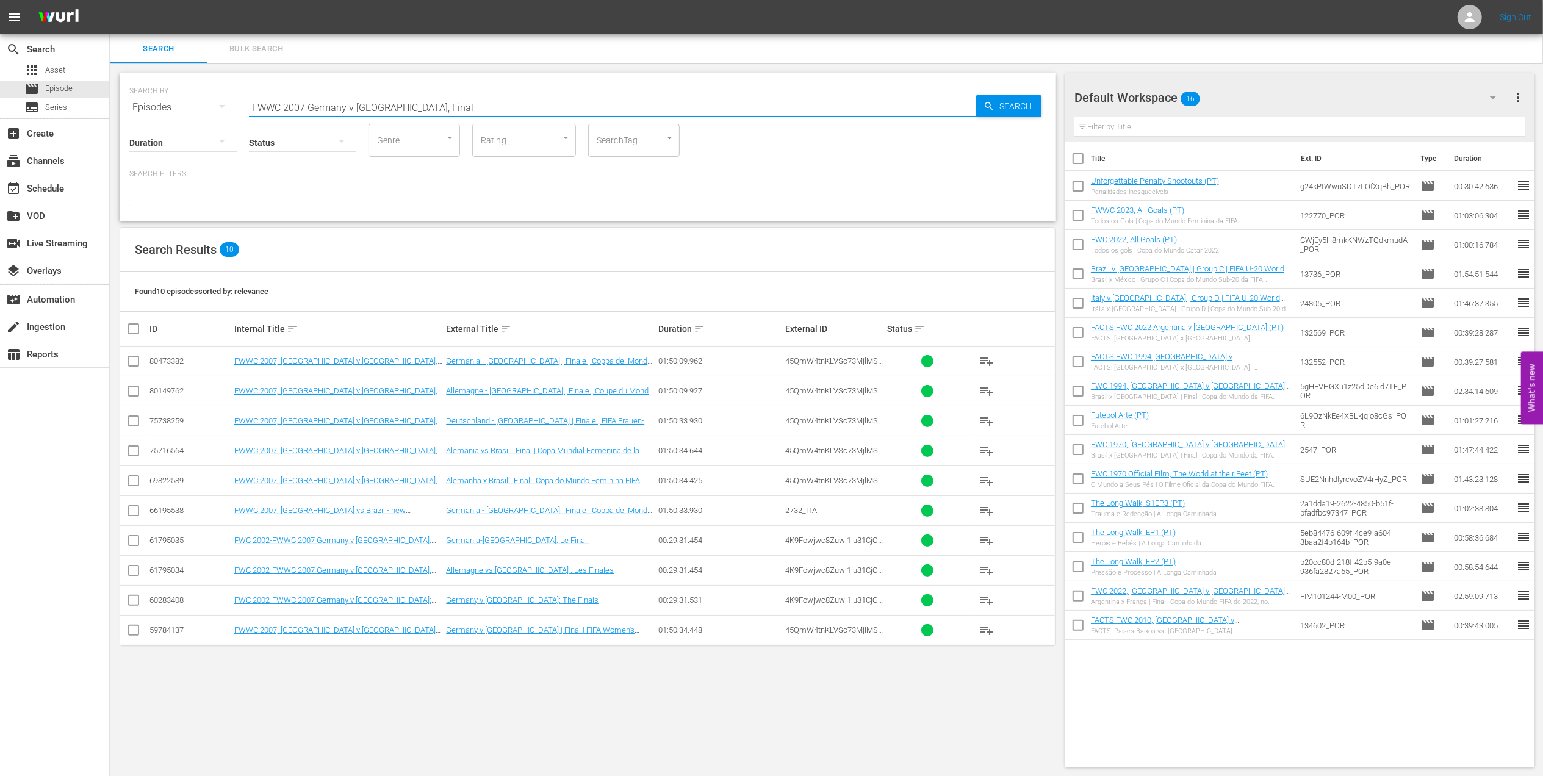
drag, startPoint x: 356, startPoint y: 109, endPoint x: 137, endPoint y: 104, distance: 219.7
click at [137, 104] on div "SEARCH BY Search By Episodes Search ID, Title, Description, Keywords, or Catego…" at bounding box center [587, 100] width 916 height 44
paste input "LOCAL ONLY - FWC 1970 Official Film, The World at their Feet"
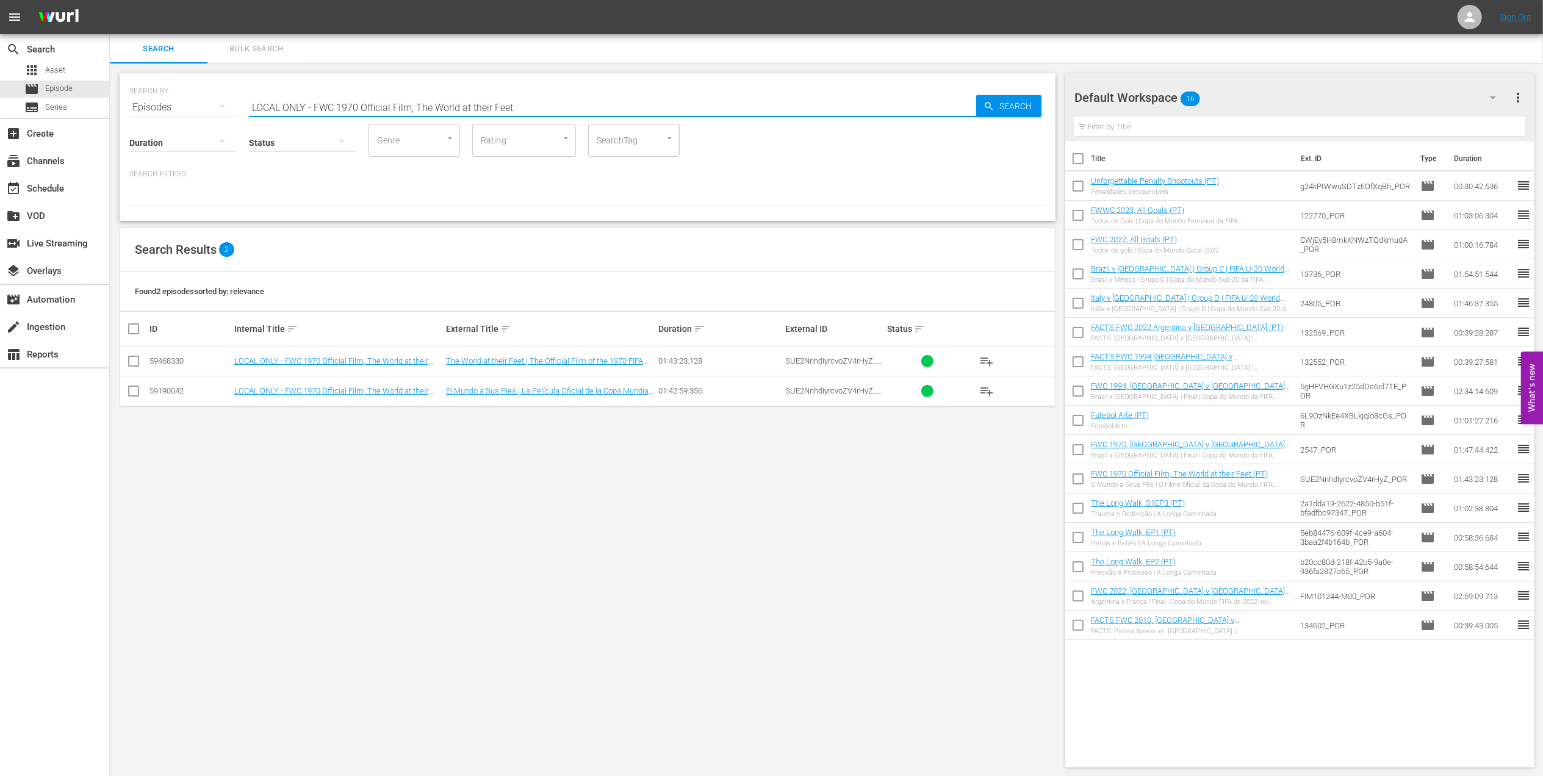
type input "LOCAL ONLY - FWC 1970 Official Film, The World at their Feet"
drag, startPoint x: 528, startPoint y: 112, endPoint x: 188, endPoint y: 110, distance: 339.8
click at [188, 110] on div "SEARCH BY Search By Episodes Search ID, Title, Description, Keywords, or Catego…" at bounding box center [587, 100] width 916 height 44
